Goal: Task Accomplishment & Management: Manage account settings

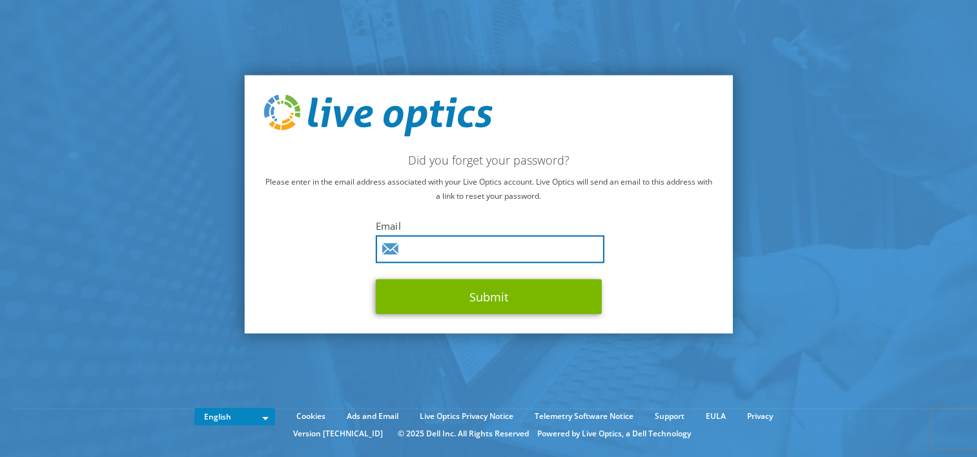
click at [471, 242] on input "text" at bounding box center [490, 250] width 229 height 28
type input "[PERSON_NAME][EMAIL_ADDRESS][PERSON_NAME][DOMAIN_NAME]"
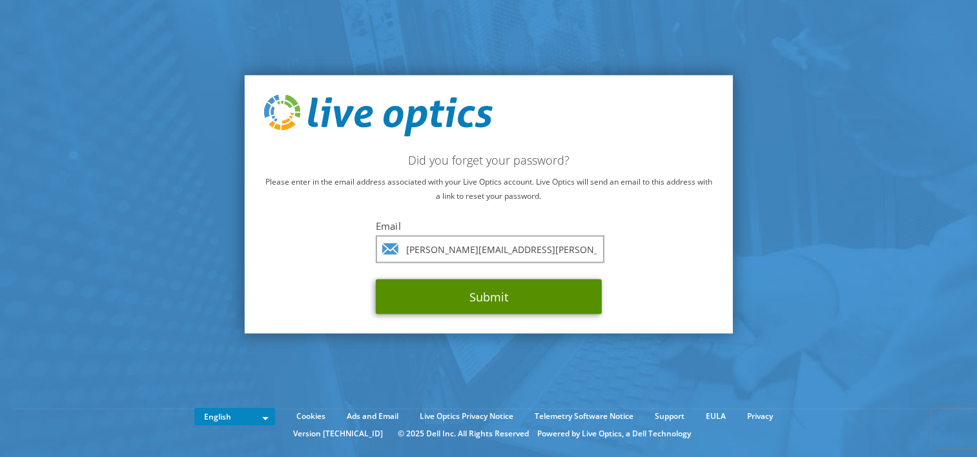
click at [486, 294] on button "Submit" at bounding box center [489, 297] width 226 height 35
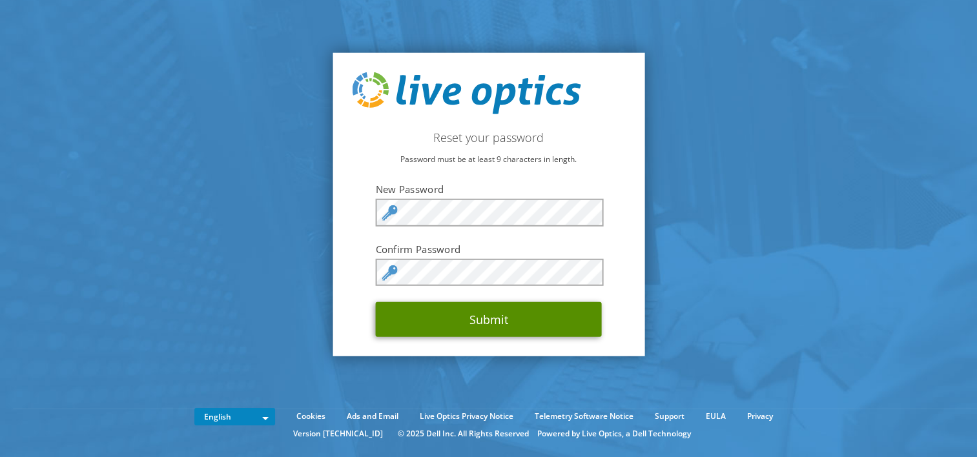
click at [483, 324] on button "Submit" at bounding box center [489, 319] width 226 height 35
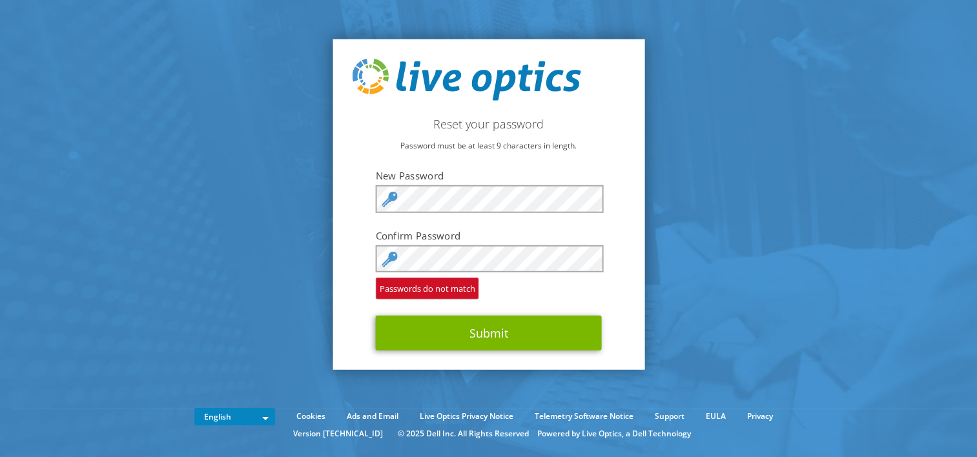
click at [347, 240] on div "Reset your password Password must be at least 9 characters in length. New Passw…" at bounding box center [489, 204] width 312 height 331
click at [745, 256] on section "Reset your password Password must be at least 9 characters in length. New Passw…" at bounding box center [488, 204] width 977 height 409
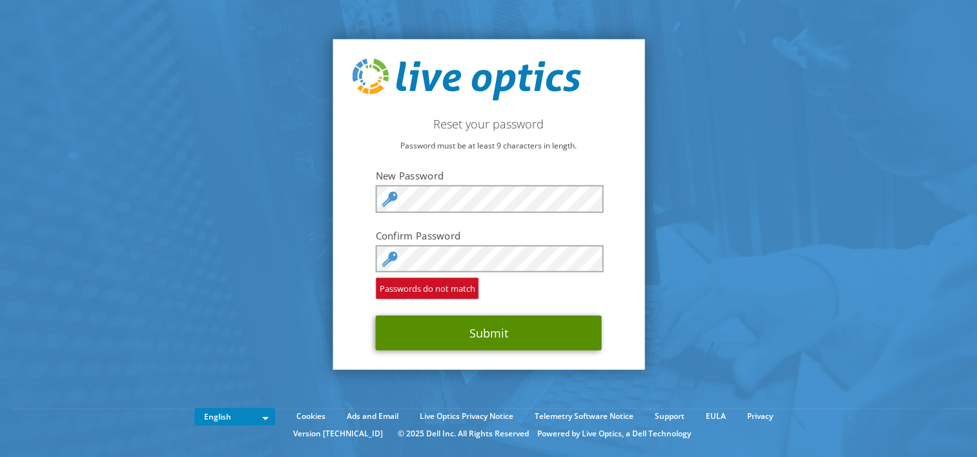
click at [473, 331] on button "Submit" at bounding box center [489, 333] width 226 height 35
